Goal: Information Seeking & Learning: Learn about a topic

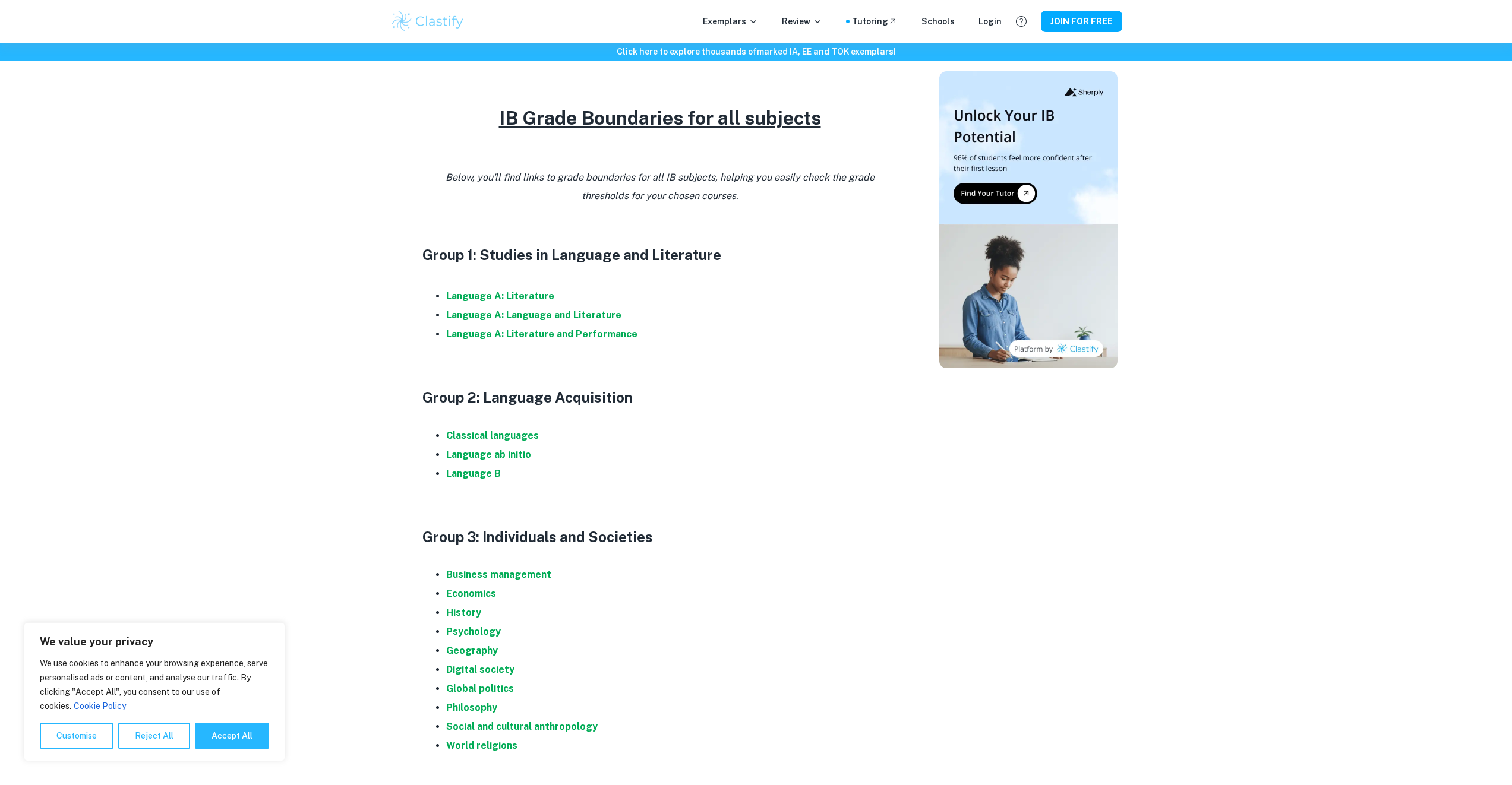
scroll to position [826, 0]
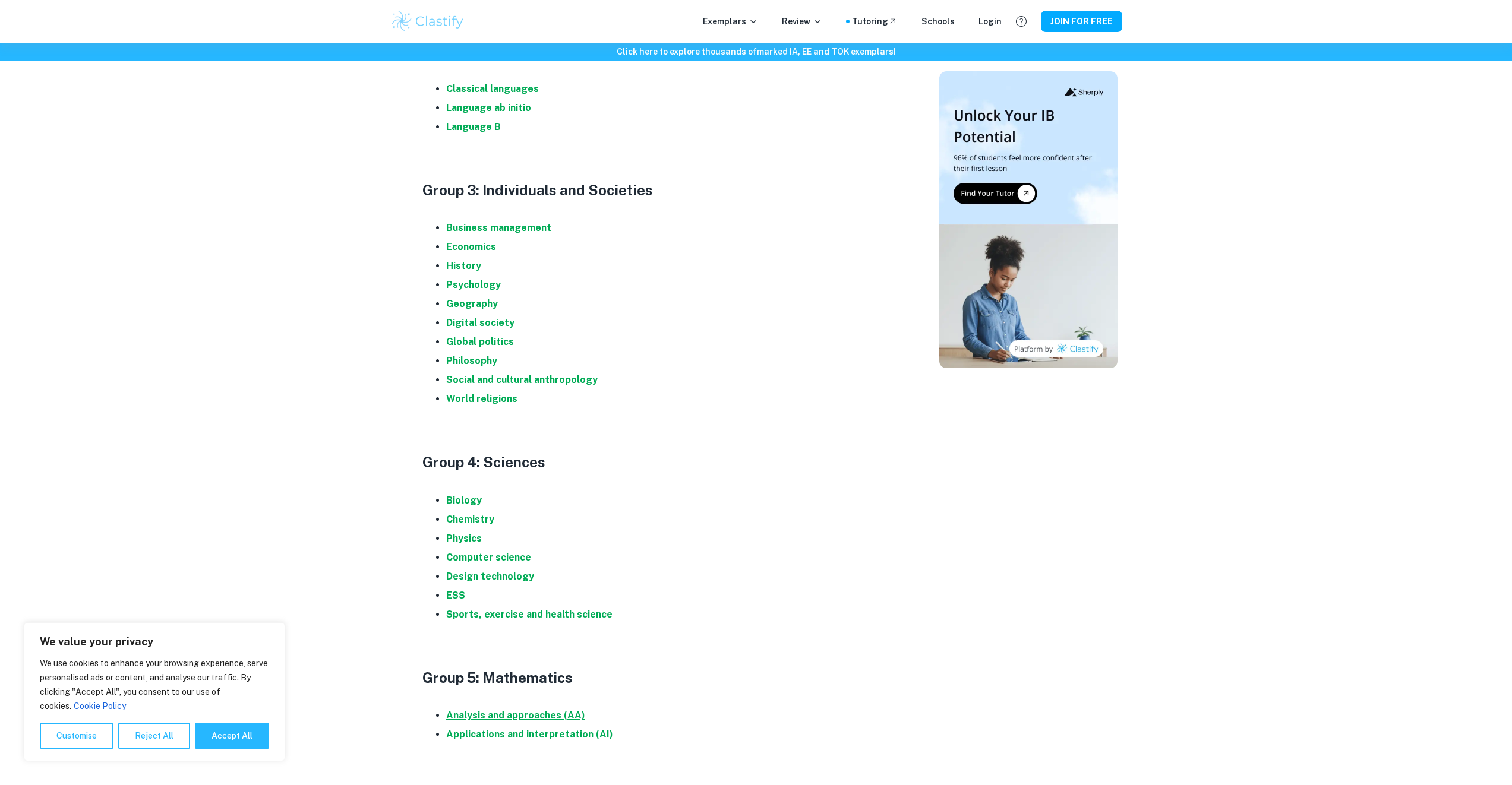
click at [524, 715] on strong "Analysis and approaches (AA)" at bounding box center [515, 715] width 139 height 11
click at [494, 250] on strong "Economics" at bounding box center [471, 246] width 50 height 11
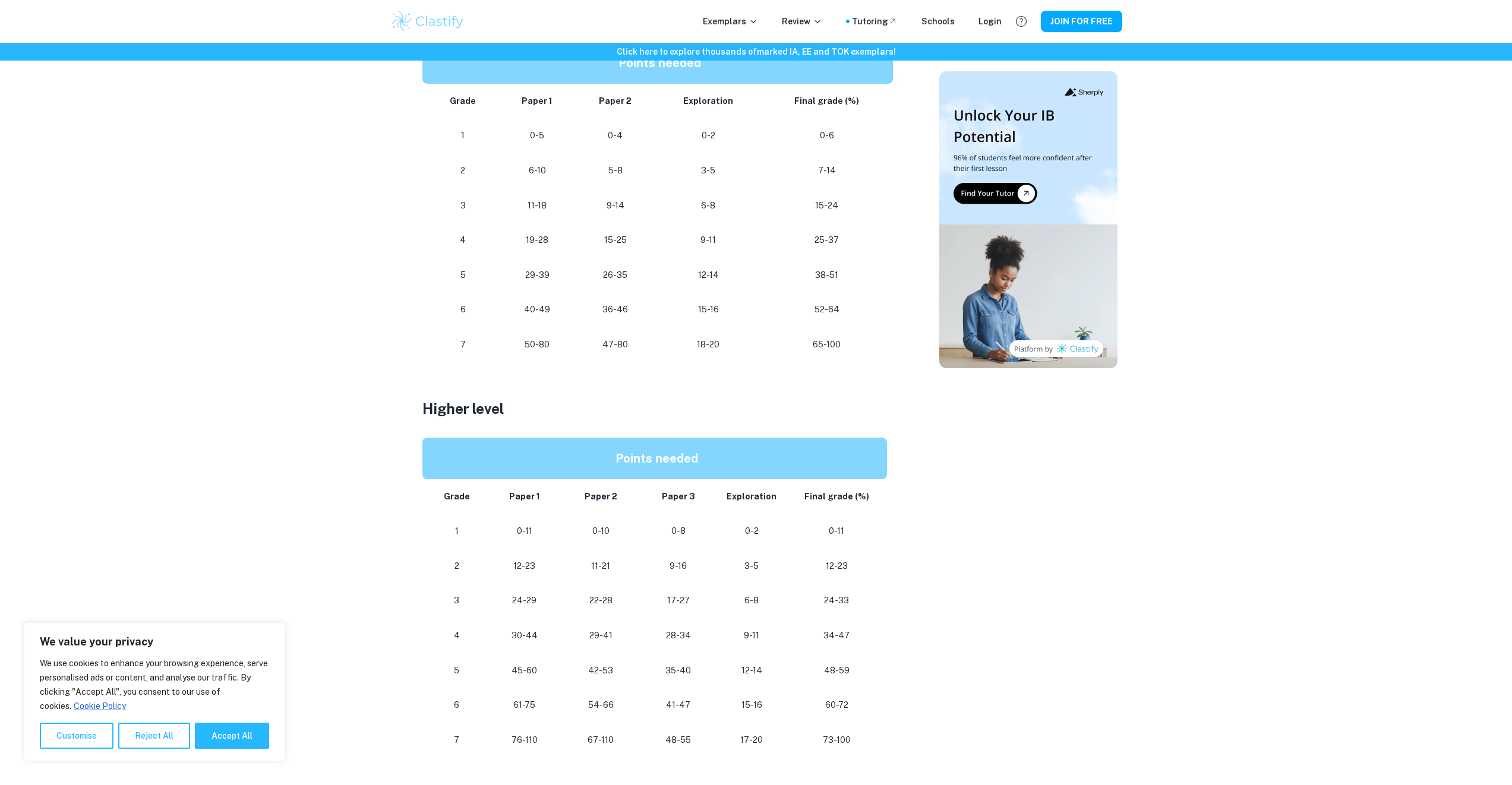
scroll to position [452, 0]
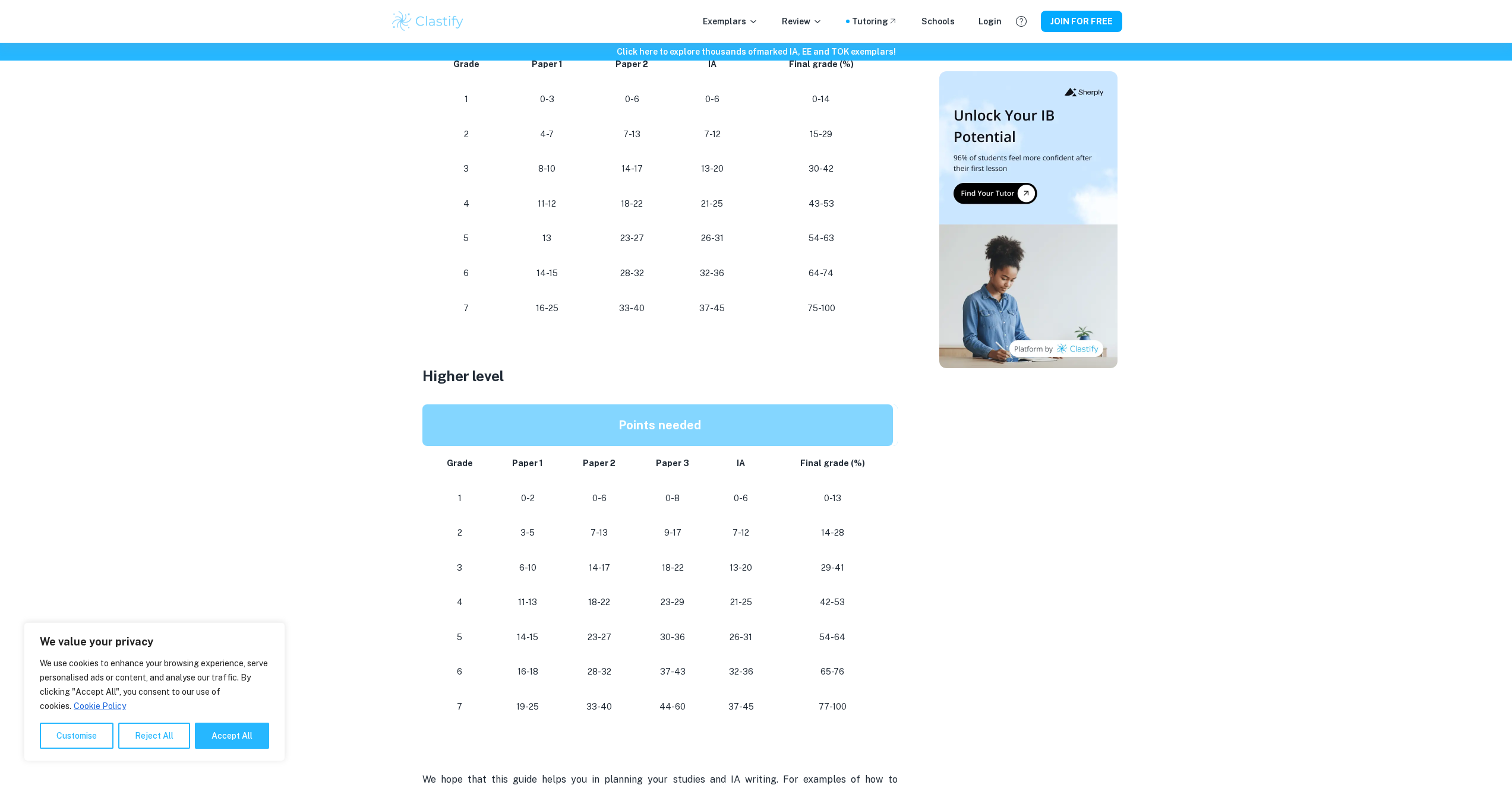
scroll to position [718, 0]
